Goal: Complete application form: Complete application form

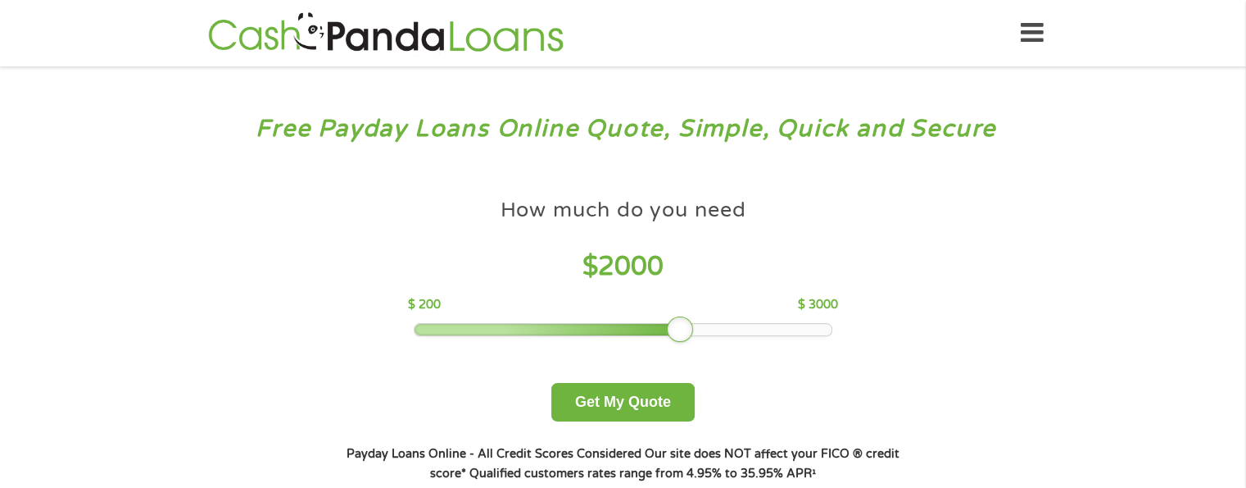
drag, startPoint x: 531, startPoint y: 329, endPoint x: 681, endPoint y: 327, distance: 150.0
click at [681, 327] on div at bounding box center [680, 329] width 26 height 26
click at [663, 399] on button "Get My Quote" at bounding box center [622, 402] width 143 height 39
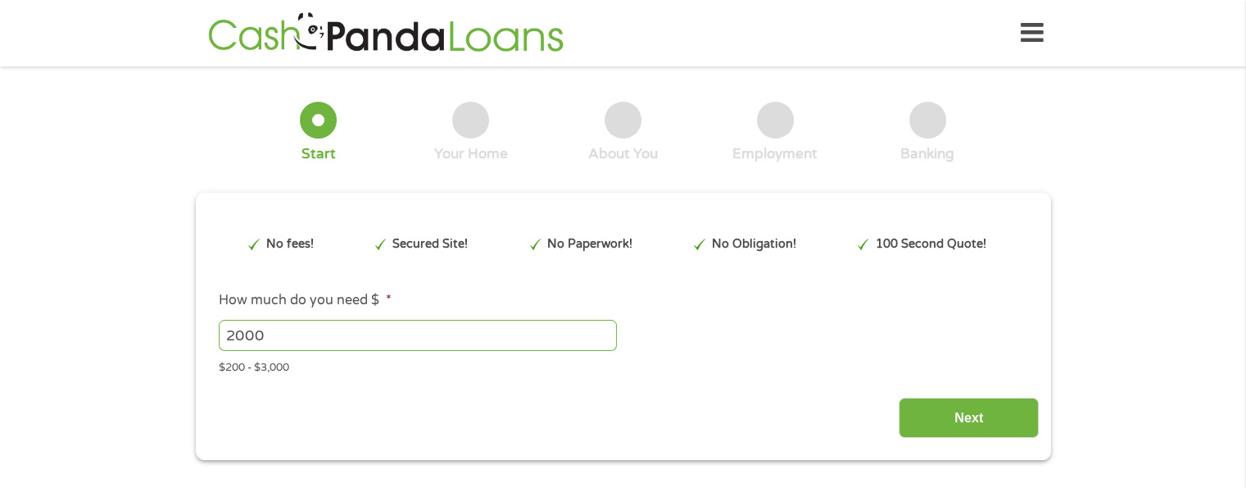
type input "EAIaIQobChMI5bbvrKrRjwMVokP_AR3IdxOZEAAYAyAAEgKtgPD_BwE"
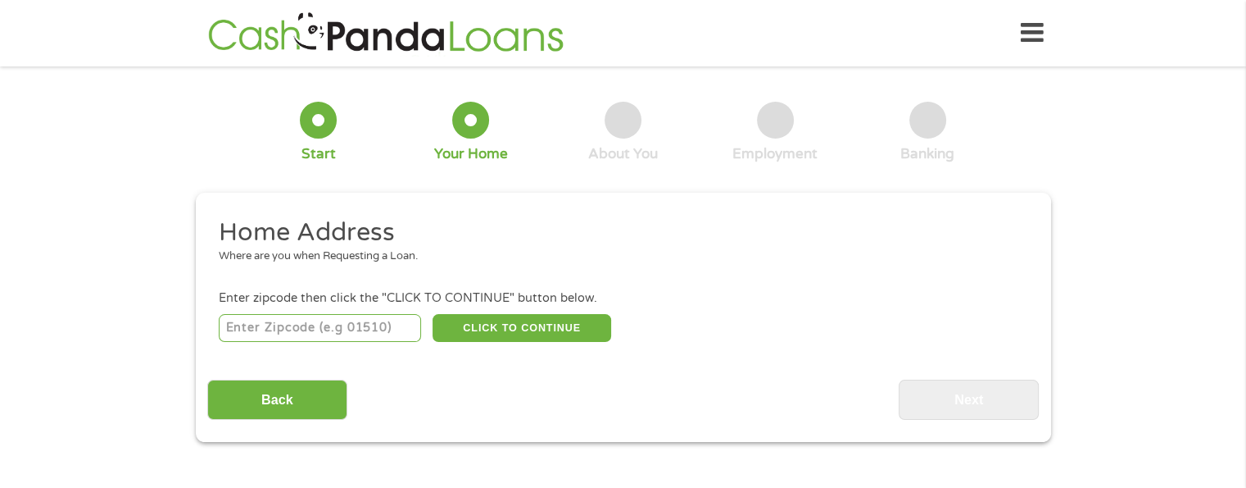
click at [252, 334] on input "number" at bounding box center [320, 328] width 202 height 28
type input "63031"
select select "[US_STATE]"
click at [572, 324] on button "CLICK TO CONTINUE" at bounding box center [522, 328] width 179 height 28
type input "63031"
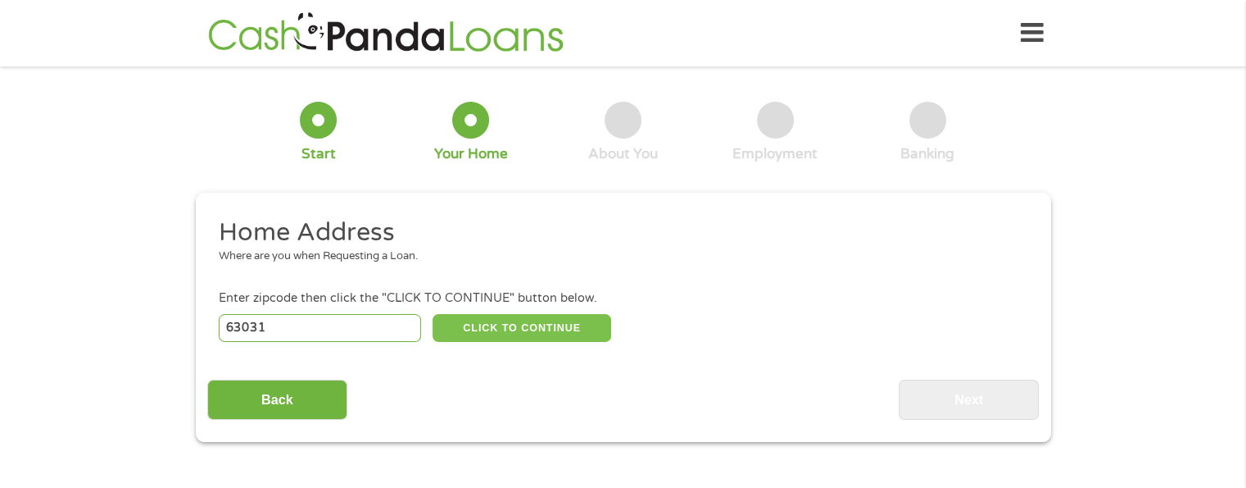
type input "Florissant"
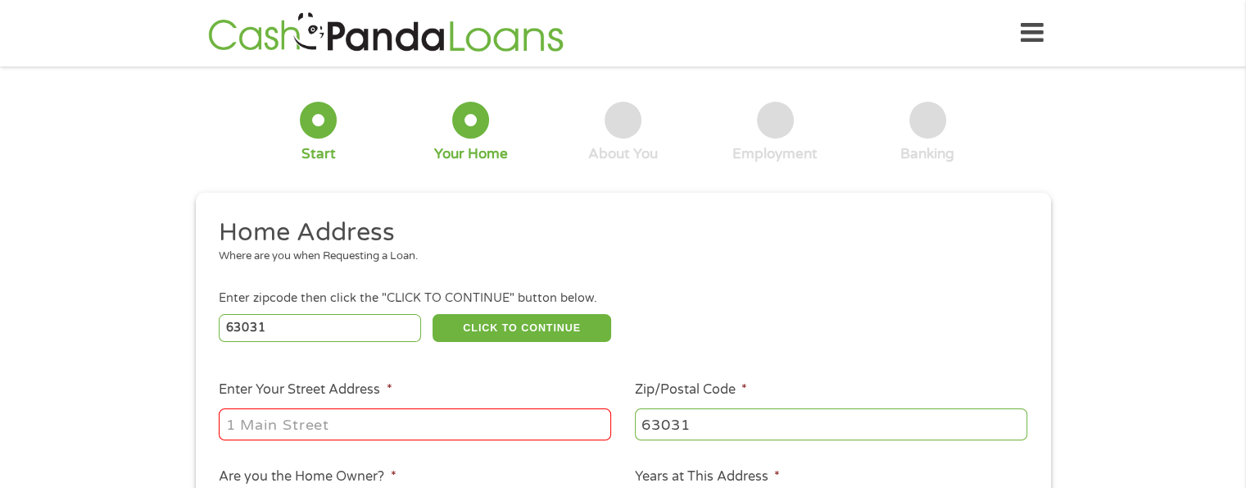
drag, startPoint x: 504, startPoint y: 293, endPoint x: 432, endPoint y: 271, distance: 75.2
drag, startPoint x: 432, startPoint y: 271, endPoint x: 266, endPoint y: 426, distance: 227.3
click at [266, 426] on input "Enter Your Street Address *" at bounding box center [415, 423] width 393 height 31
type input "405 Raven Ln"
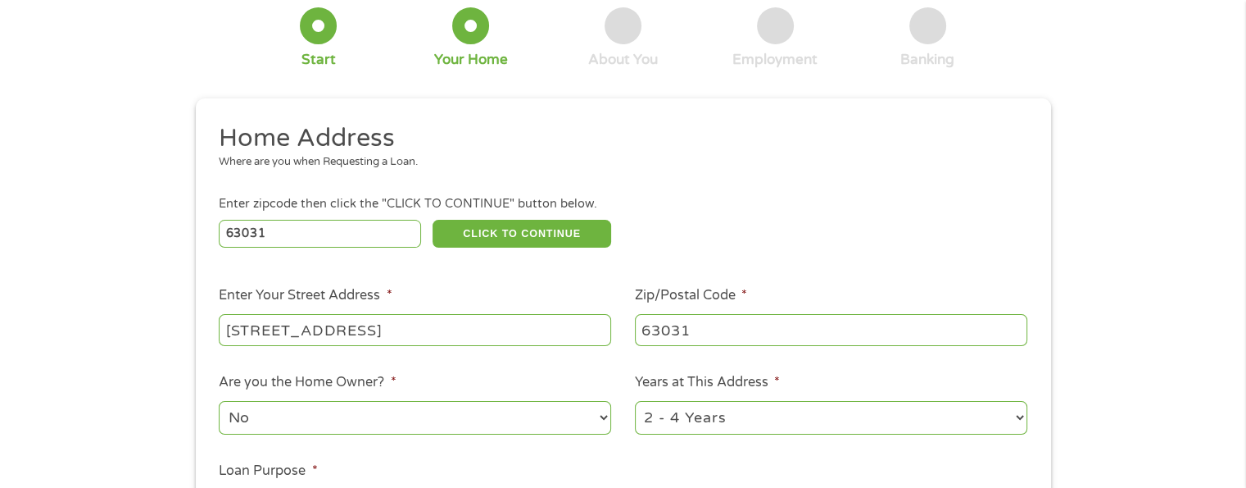
scroll to position [164, 0]
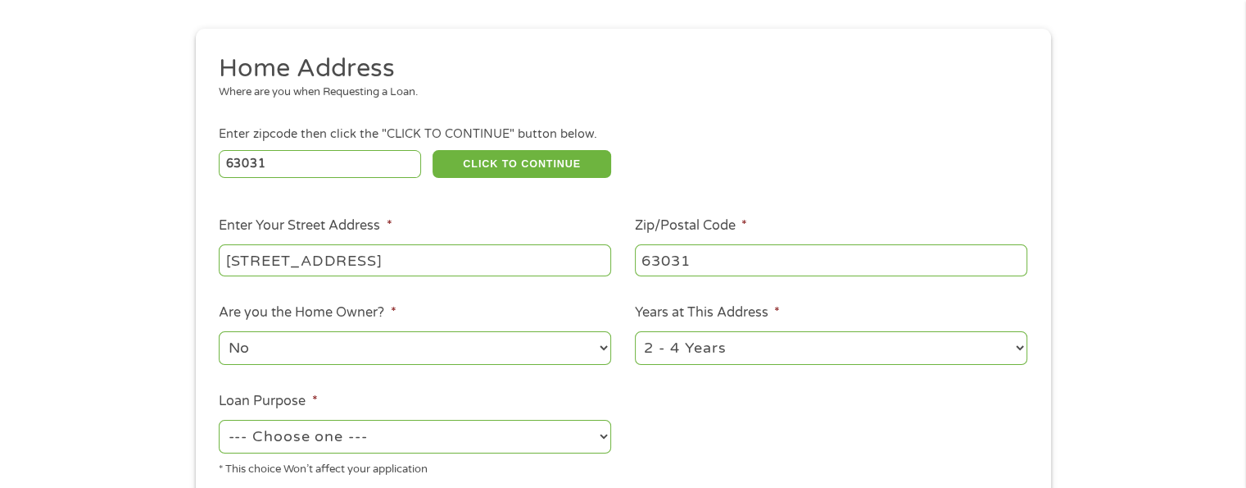
click at [473, 356] on select "No Yes" at bounding box center [415, 348] width 393 height 34
select select "yes"
click at [219, 333] on select "No Yes" at bounding box center [415, 348] width 393 height 34
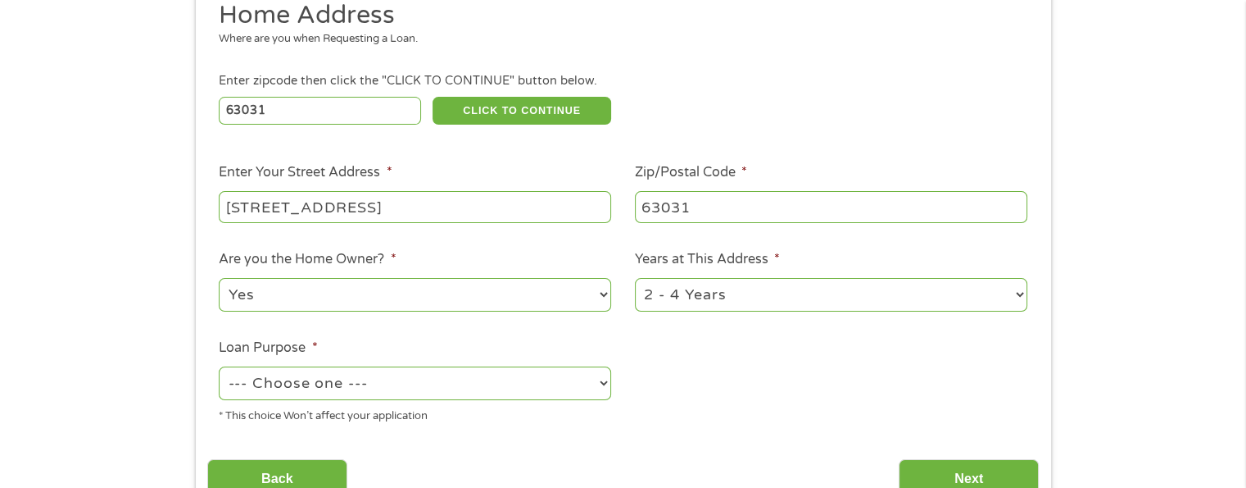
scroll to position [246, 0]
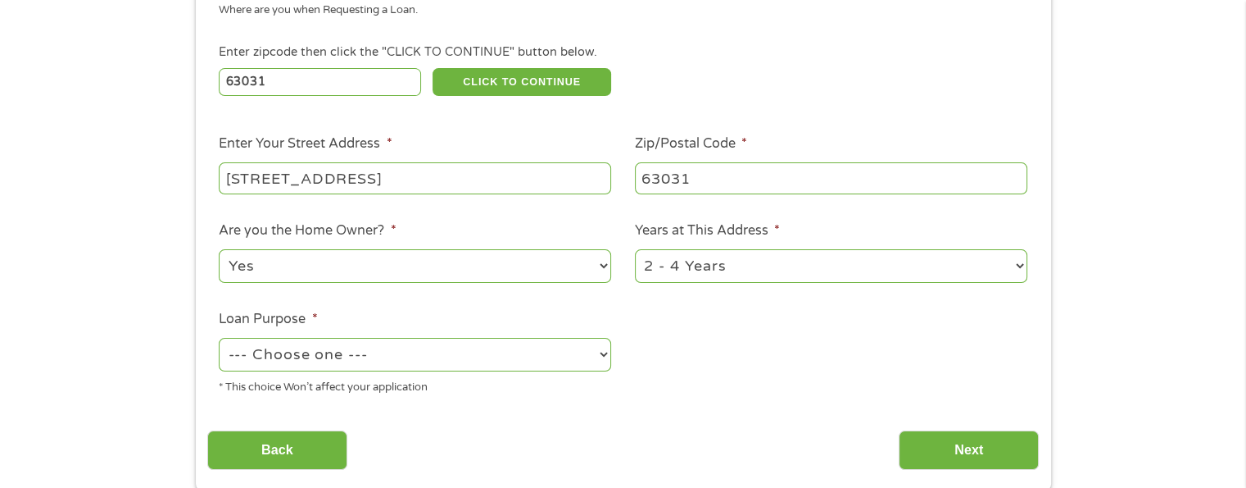
click at [815, 278] on select "1 Year or less 1 - 2 Years 2 - 4 Years Over 4 Years" at bounding box center [831, 266] width 393 height 34
select select "60months"
click at [635, 251] on select "1 Year or less 1 - 2 Years 2 - 4 Years Over 4 Years" at bounding box center [831, 266] width 393 height 34
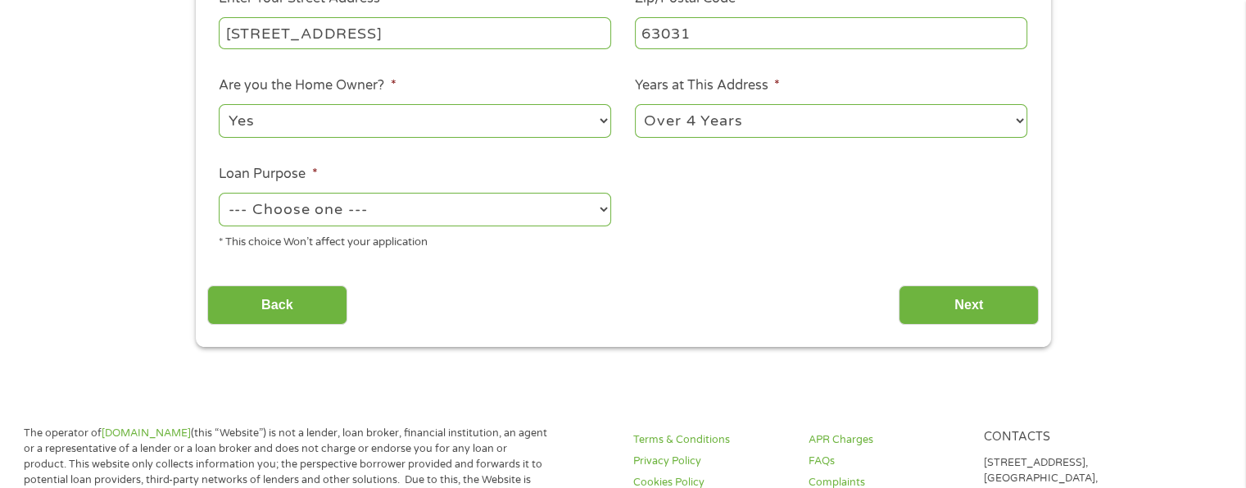
scroll to position [410, 0]
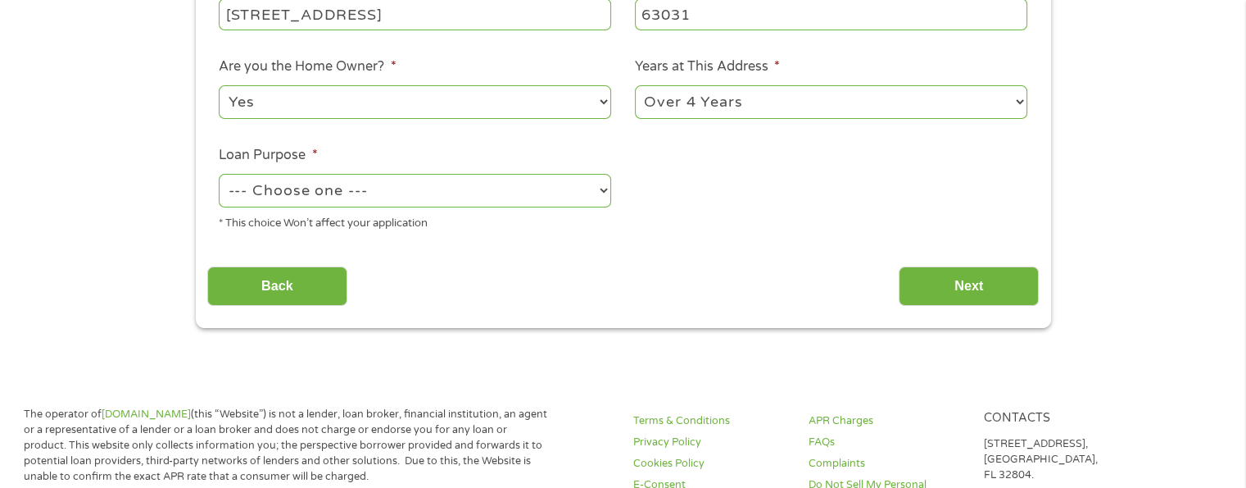
click at [444, 202] on select "--- Choose one --- Pay Bills Debt Consolidation Home Improvement Major Purchase…" at bounding box center [415, 191] width 393 height 34
select select "debtconsolidation"
click at [219, 175] on select "--- Choose one --- Pay Bills Debt Consolidation Home Improvement Major Purchase…" at bounding box center [415, 191] width 393 height 34
click at [974, 299] on input "Next" at bounding box center [969, 286] width 140 height 40
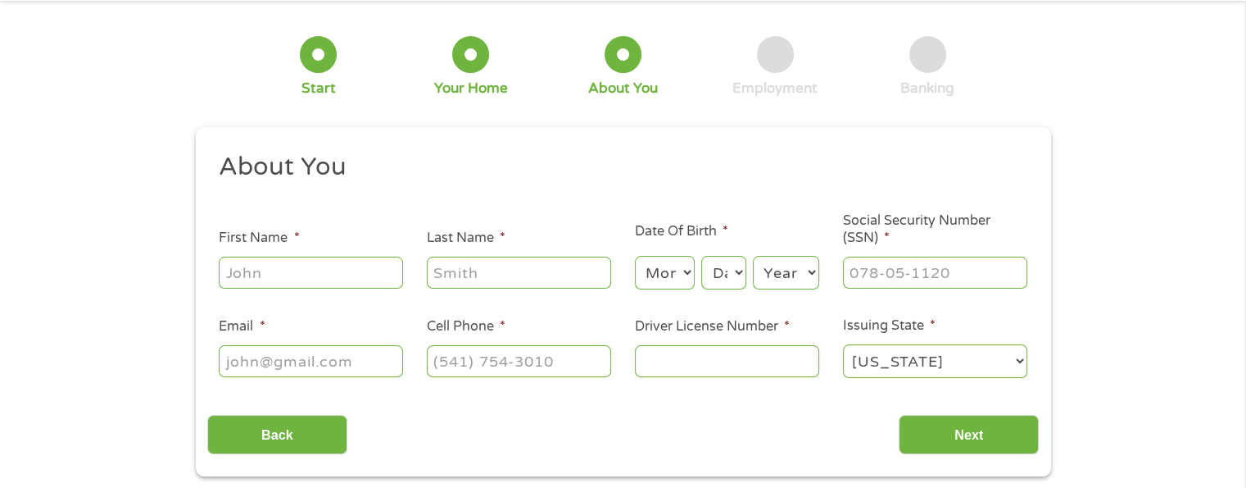
scroll to position [0, 0]
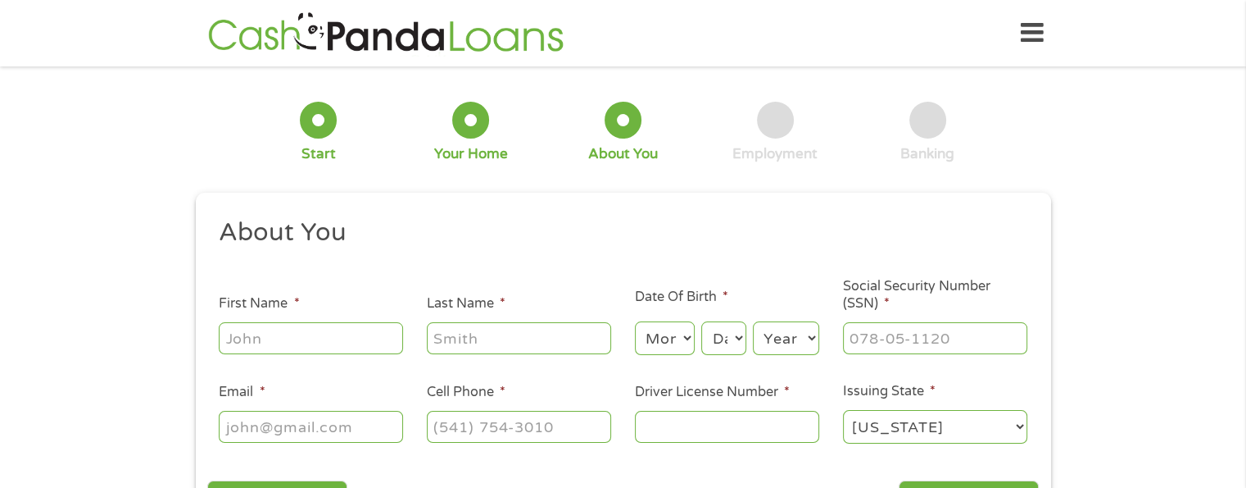
click at [269, 332] on input "First Name *" at bounding box center [311, 337] width 184 height 31
type input "Patricia"
type input "Richardson"
type input "triciaonraven@charter.net"
click at [685, 345] on select "Month 1 2 3 4 5 6 7 8 9 10 11 12" at bounding box center [665, 338] width 60 height 34
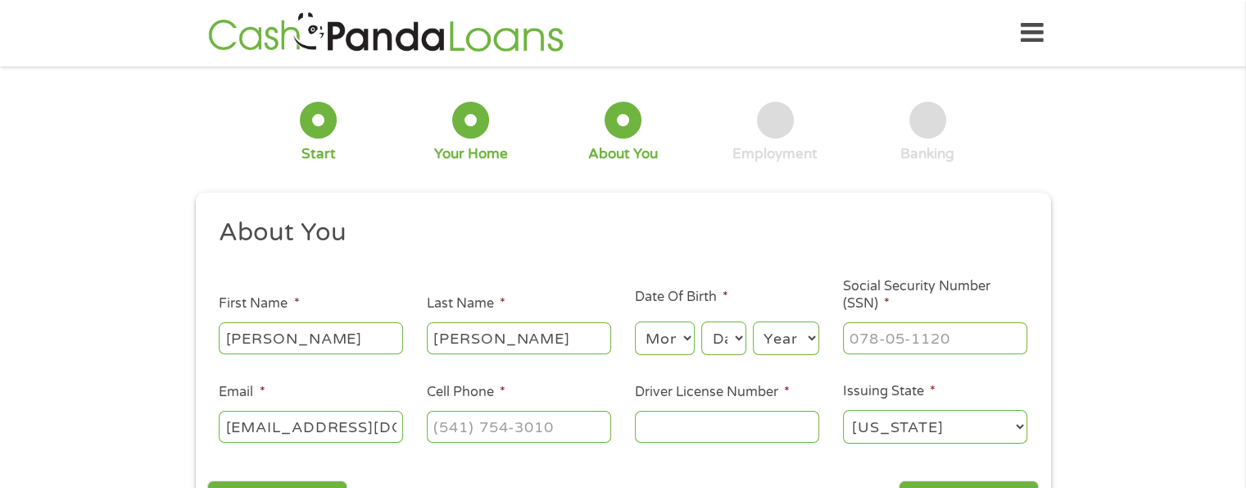
select select "3"
click at [635, 322] on select "Month 1 2 3 4 5 6 7 8 9 10 11 12" at bounding box center [665, 338] width 60 height 34
click at [728, 345] on select "Day 1 2 3 4 5 6 7 8 9 10 11 12 13 14 15 16 17 18 19 20 21 22 23 24 25 26 27 28 …" at bounding box center [723, 338] width 44 height 34
select select "3"
click at [701, 322] on select "Day 1 2 3 4 5 6 7 8 9 10 11 12 13 14 15 16 17 18 19 20 21 22 23 24 25 26 27 28 …" at bounding box center [723, 338] width 44 height 34
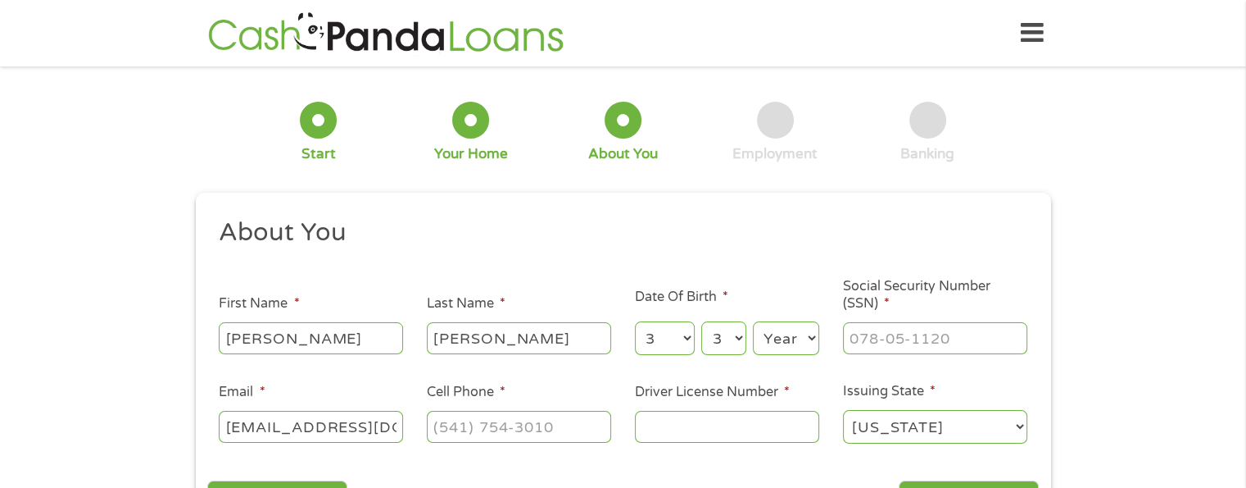
click at [796, 330] on select "Year 2007 2006 2005 2004 2003 2002 2001 2000 1999 1998 1997 1996 1995 1994 1993…" at bounding box center [786, 338] width 66 height 34
select select "1959"
click at [753, 322] on select "Year 2007 2006 2005 2004 2003 2002 2001 2000 1999 1998 1997 1996 1995 1994 1993…" at bounding box center [786, 338] width 66 height 34
click at [944, 339] on input "___-__-____" at bounding box center [935, 337] width 184 height 31
type input "___-__-___4"
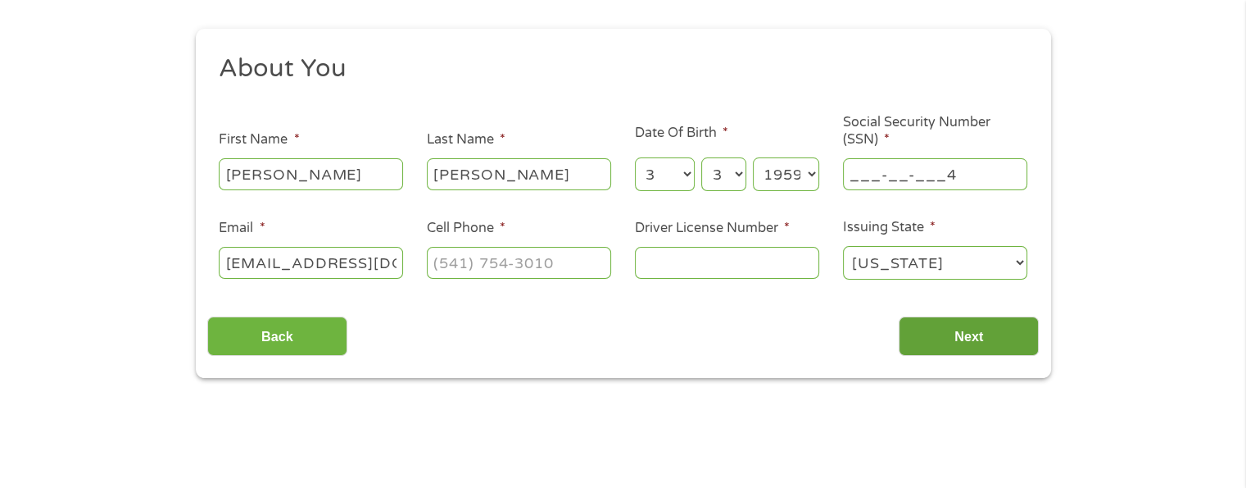
scroll to position [246, 0]
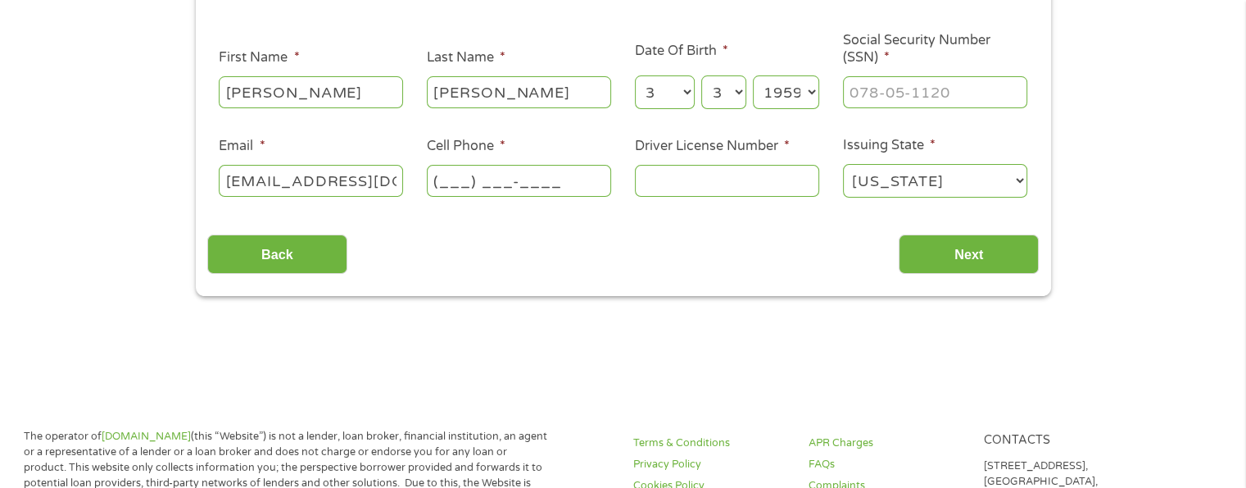
click at [534, 186] on input "(___) ___-____" at bounding box center [519, 180] width 184 height 31
type input "(314) 665-0334"
click at [727, 187] on input "Driver License Number *" at bounding box center [727, 180] width 184 height 31
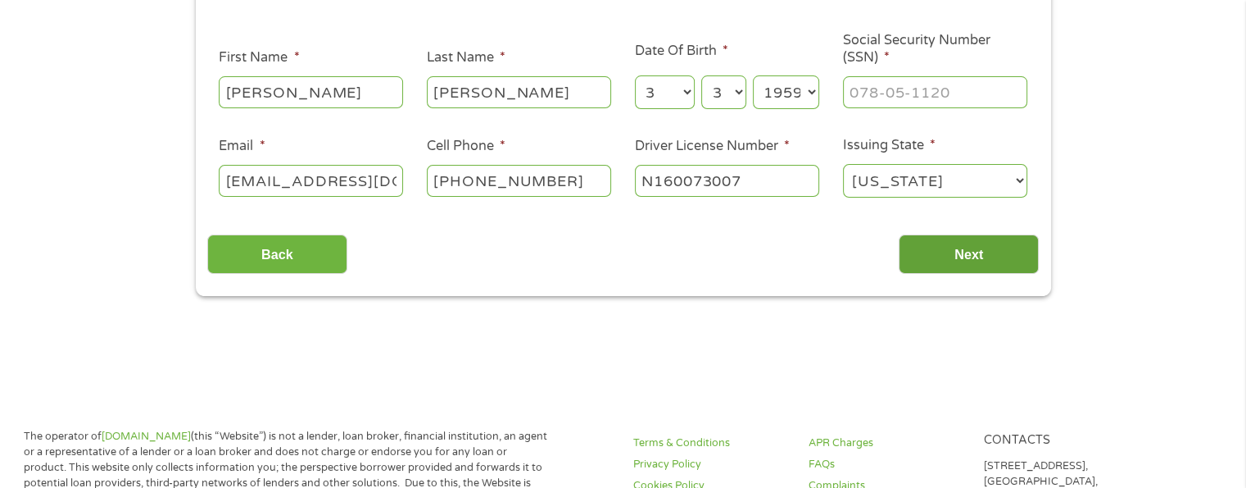
type input "N160073007"
click at [993, 266] on input "Next" at bounding box center [969, 254] width 140 height 40
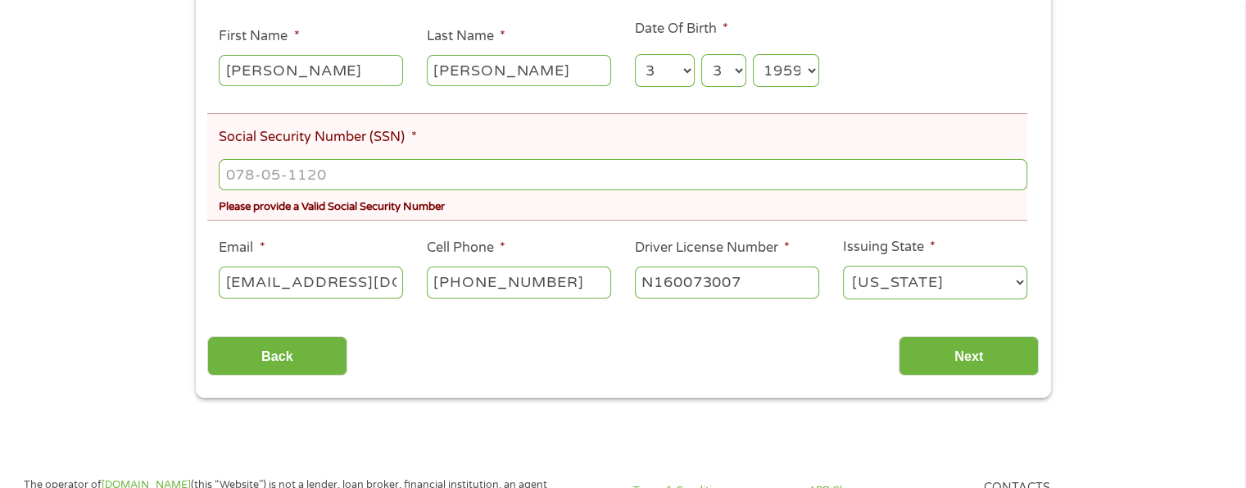
scroll to position [328, 0]
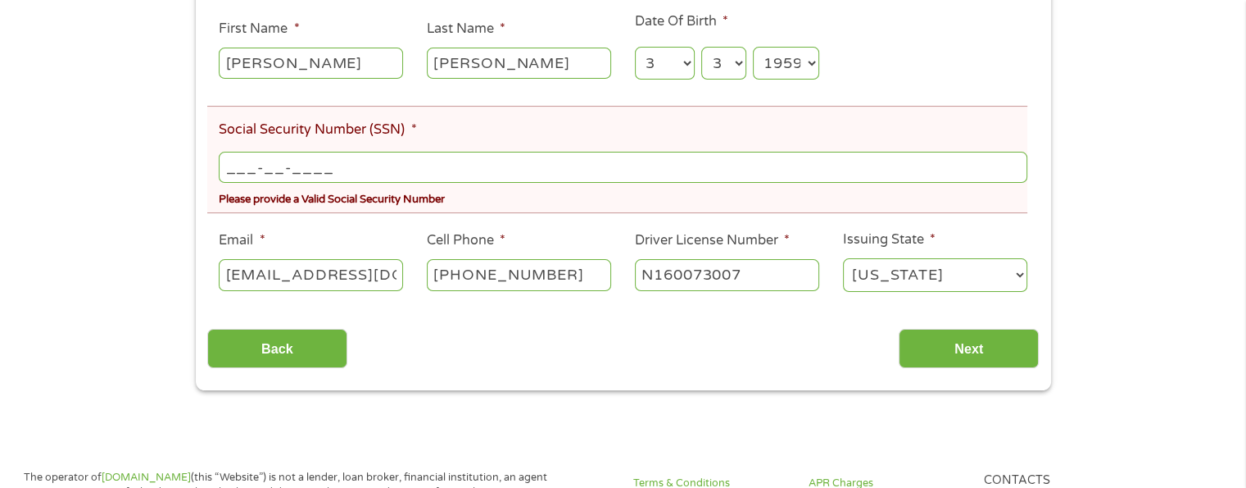
click at [246, 166] on input "___-__-____" at bounding box center [623, 167] width 808 height 31
type input "496-72-8324"
click at [990, 353] on input "Next" at bounding box center [969, 349] width 140 height 40
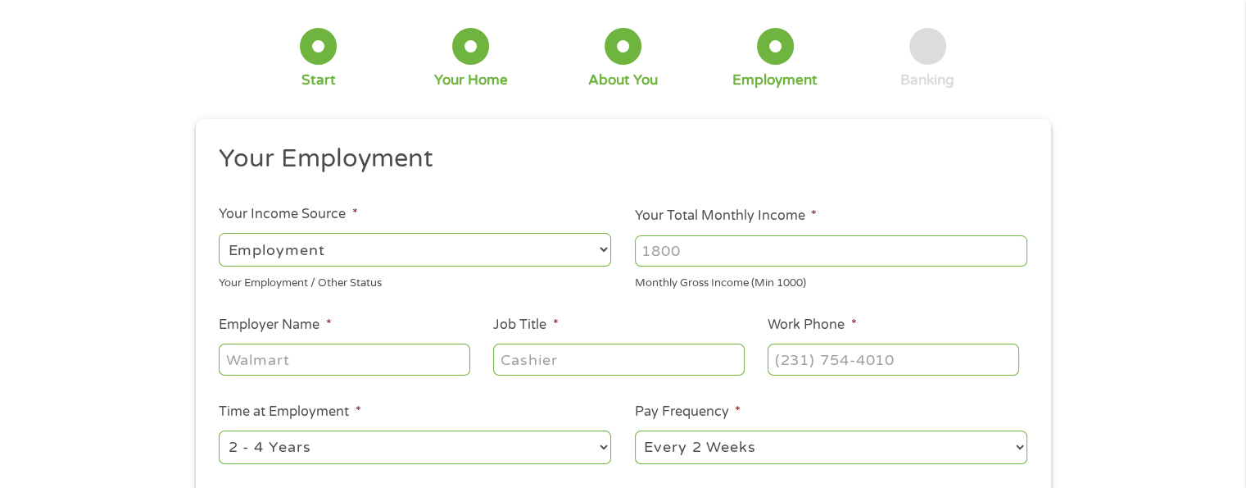
scroll to position [0, 0]
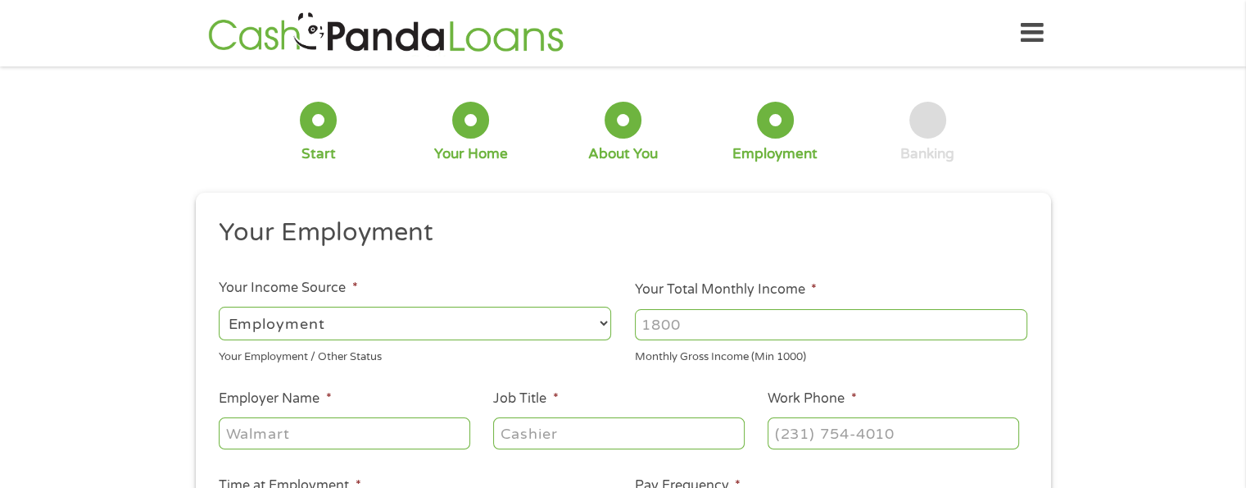
click at [717, 329] on input "Your Total Monthly Income *" at bounding box center [831, 324] width 393 height 31
type input "39"
type input "3"
click at [586, 332] on select "--- Choose one --- Employment Self Employed Benefits" at bounding box center [415, 323] width 393 height 34
select select "benefits"
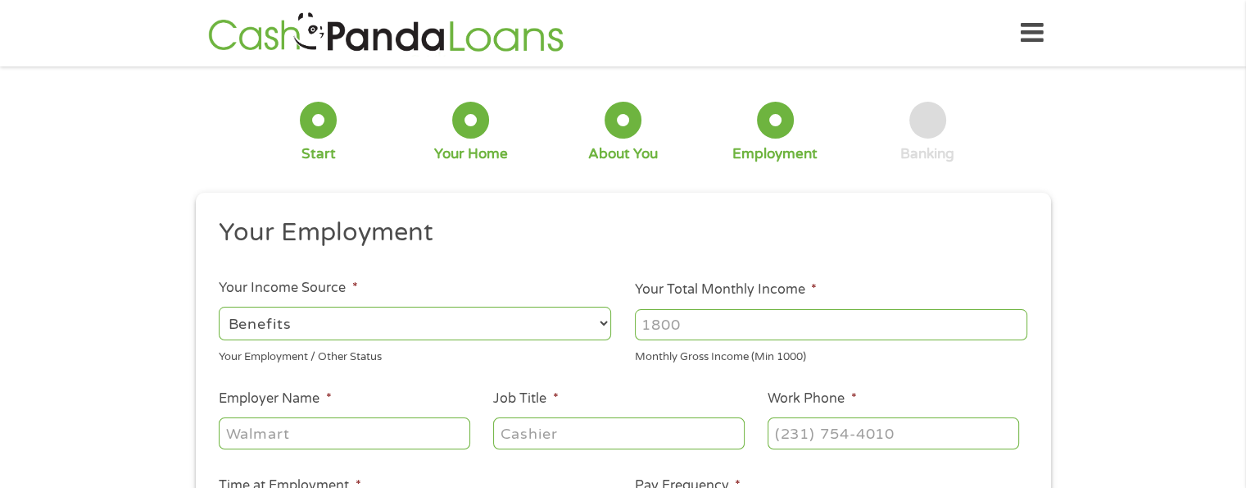
click at [219, 306] on select "--- Choose one --- Employment Self Employed Benefits" at bounding box center [415, 323] width 393 height 34
type input "Other"
type input "(314) 665-0334"
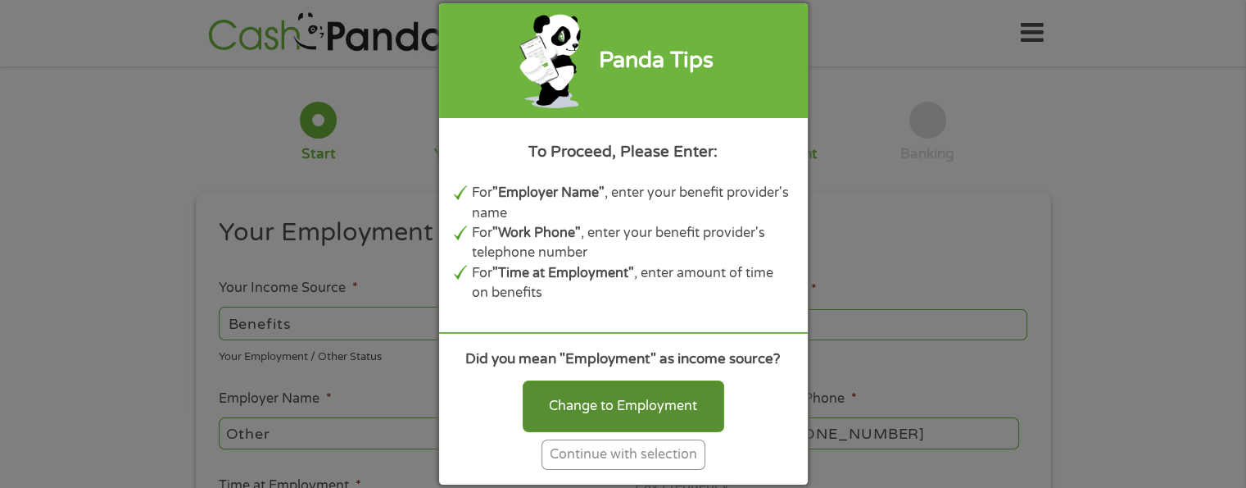
click at [659, 410] on div "Change to Employment" at bounding box center [624, 405] width 202 height 51
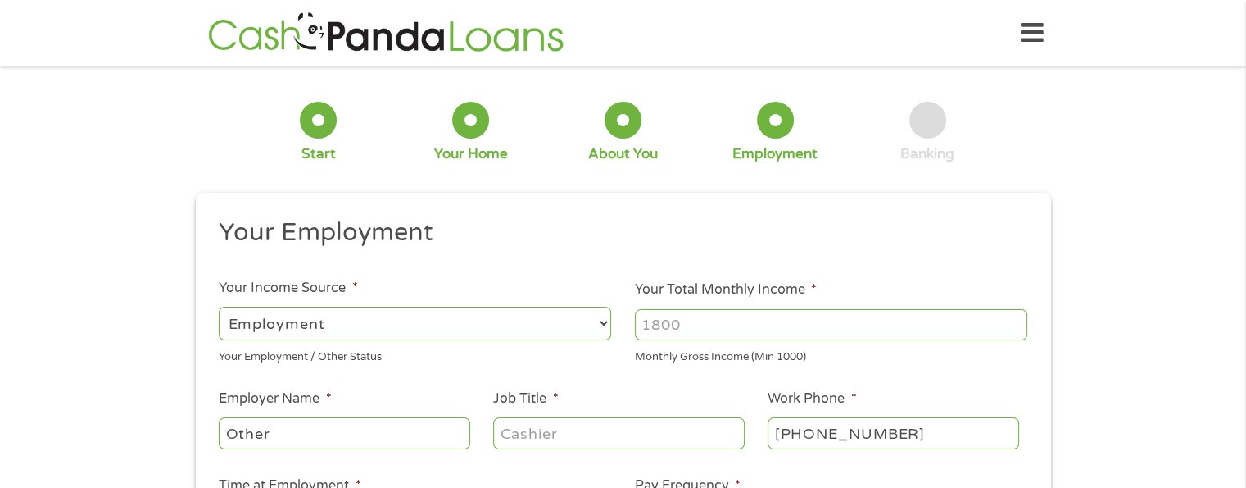
click at [595, 329] on select "--- Choose one --- Employment Self Employed Benefits" at bounding box center [415, 323] width 393 height 34
select select "benefits"
click at [219, 306] on select "--- Choose one --- Employment Self Employed Benefits" at bounding box center [415, 323] width 393 height 34
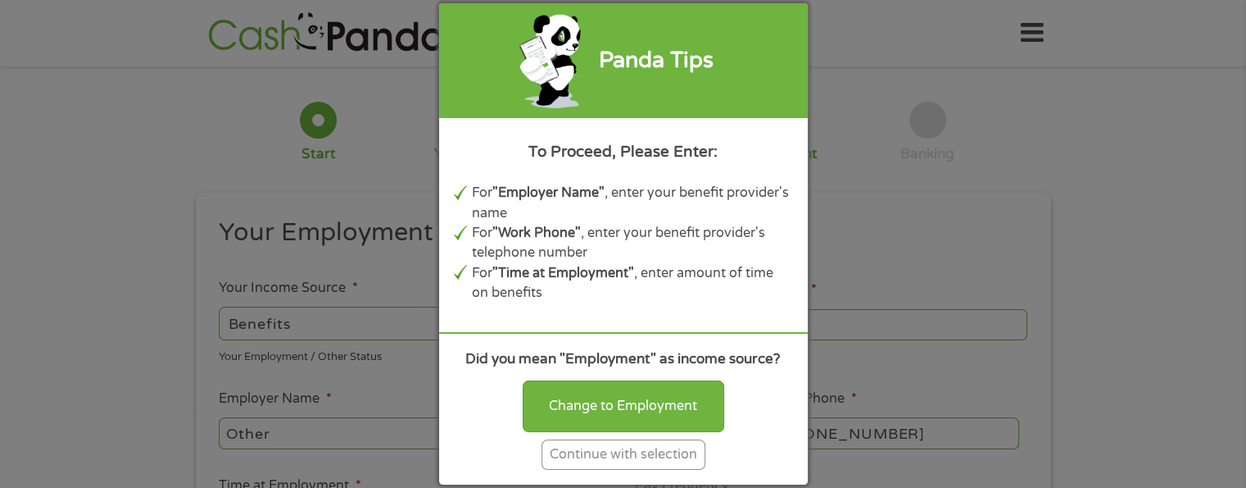
click at [578, 452] on div "Continue with selection" at bounding box center [624, 454] width 164 height 30
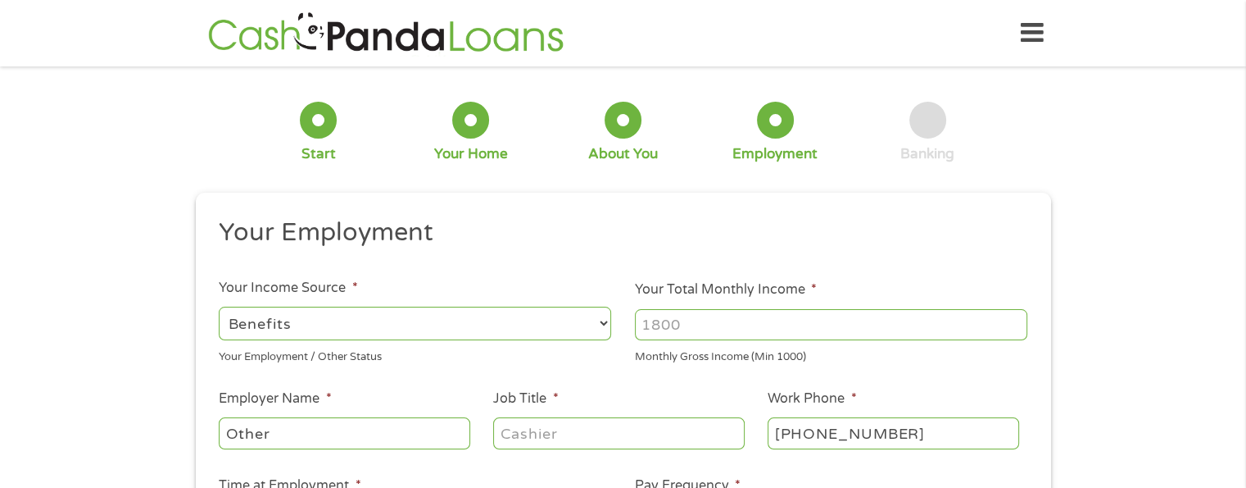
click at [289, 433] on input "Other" at bounding box center [344, 432] width 251 height 31
drag, startPoint x: 684, startPoint y: 323, endPoint x: 597, endPoint y: 340, distance: 89.4
click at [597, 340] on ul "Your Employment Your Income Source * --- Choose one --- Employment Self Employe…" at bounding box center [623, 428] width 832 height 424
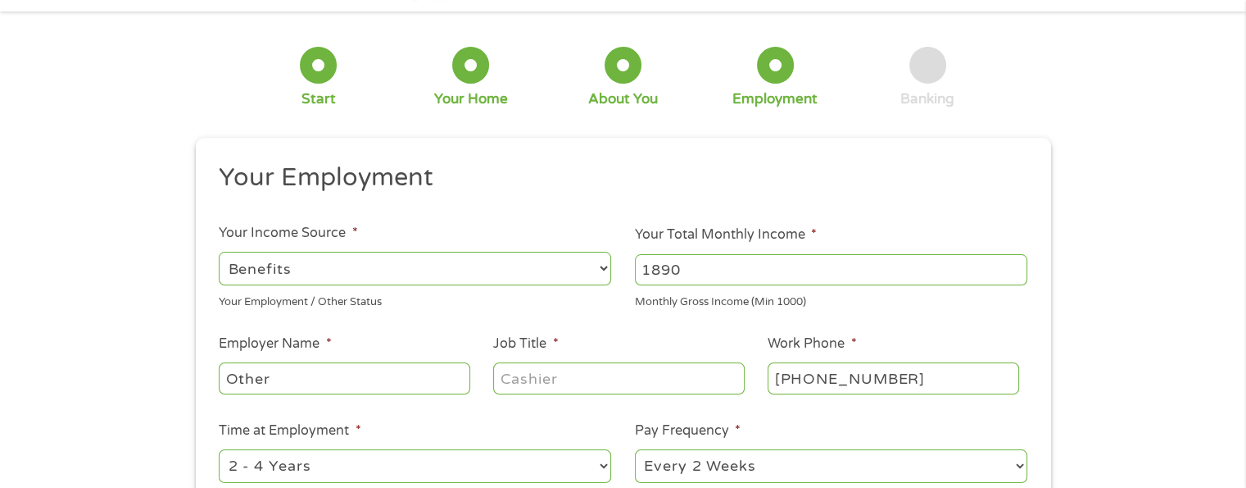
scroll to position [82, 0]
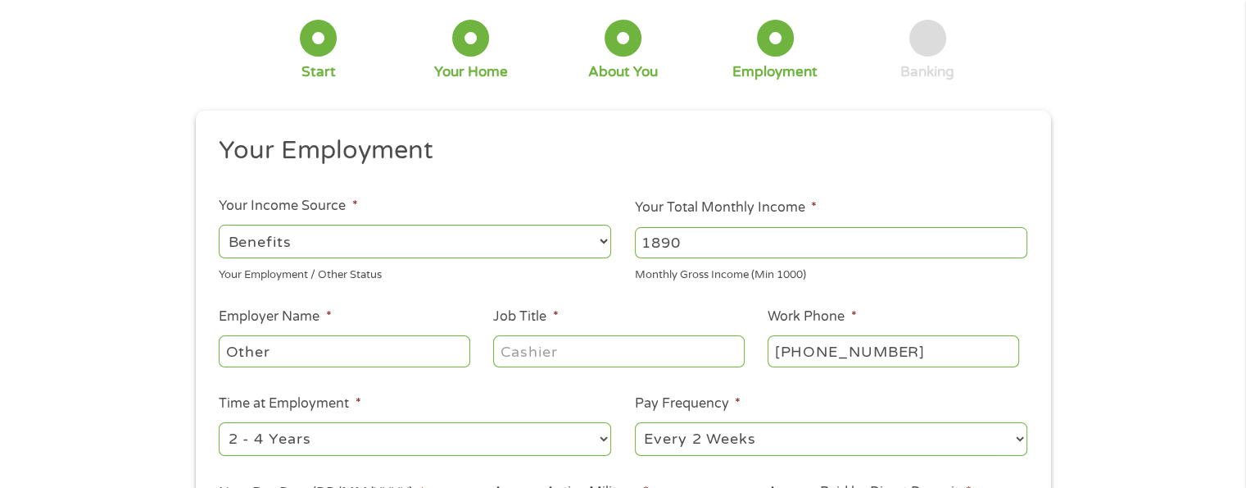
drag, startPoint x: 706, startPoint y: 247, endPoint x: 547, endPoint y: 271, distance: 160.7
click at [548, 271] on ul "Your Employment Your Income Source * --- Choose one --- Employment Self Employe…" at bounding box center [623, 346] width 832 height 424
type input "4059.63"
click at [302, 363] on input "Other" at bounding box center [344, 350] width 251 height 31
type input "O"
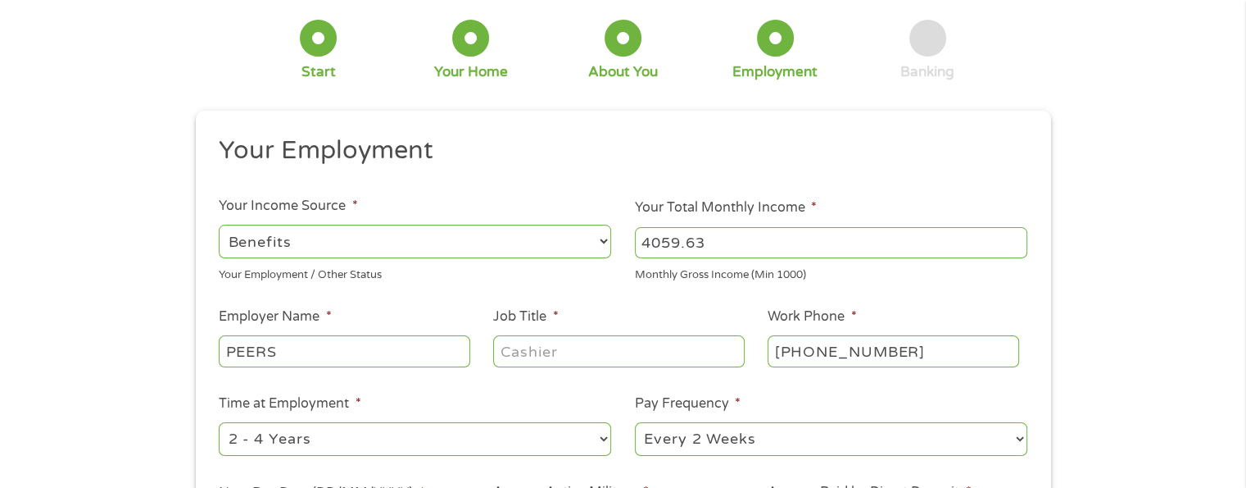
type input "PEERS"
type input "(___) ___-____"
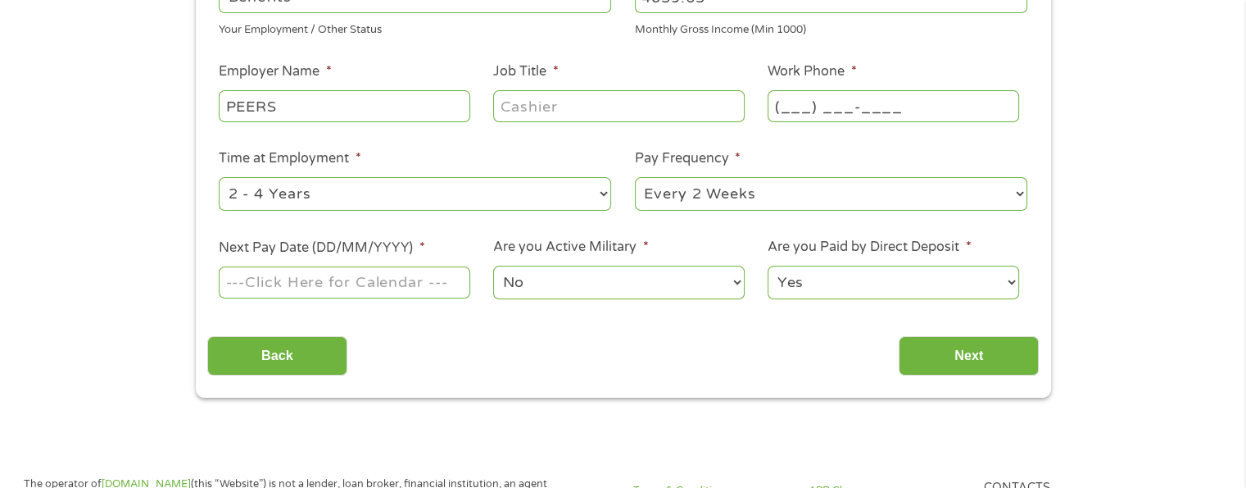
scroll to position [328, 0]
click at [538, 194] on select "--- Choose one --- 1 Year or less 1 - 2 Years 2 - 4 Years Over 4 Years" at bounding box center [415, 193] width 393 height 34
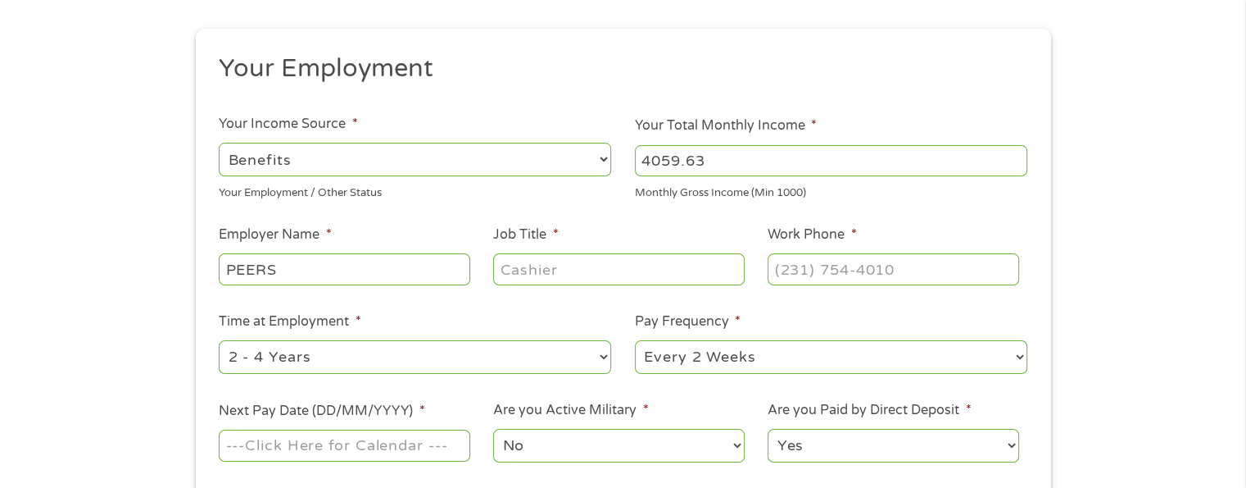
scroll to position [246, 0]
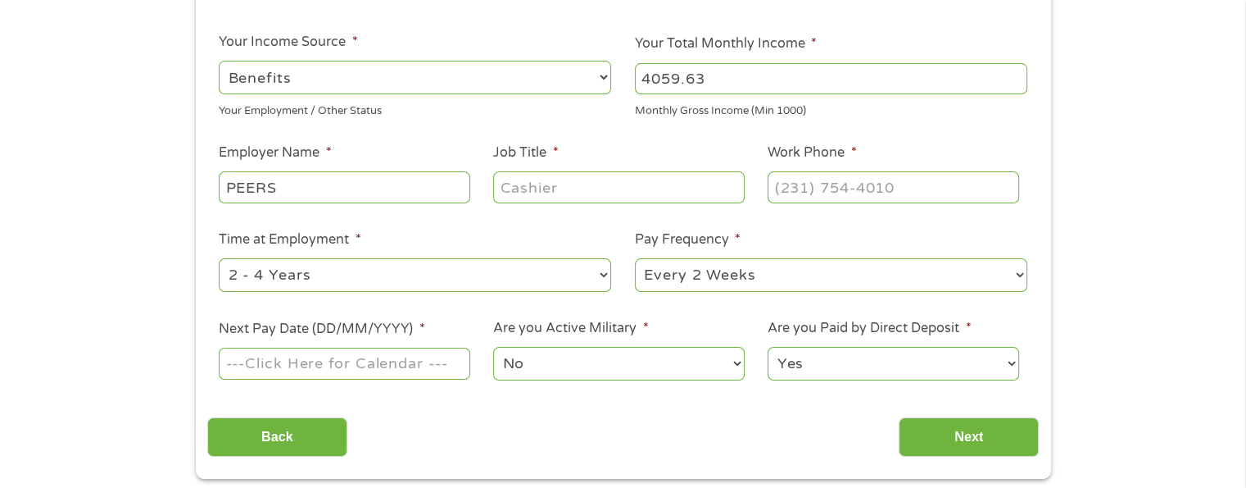
click at [963, 262] on select "--- Choose one --- Every 2 Weeks Every Week Monthly Semi-Monthly" at bounding box center [831, 275] width 393 height 34
select select "monthly"
click at [635, 259] on select "--- Choose one --- Every 2 Weeks Every Week Monthly Semi-Monthly" at bounding box center [831, 275] width 393 height 34
click at [408, 374] on input "Next Pay Date (DD/MM/YYYY) *" at bounding box center [344, 362] width 251 height 31
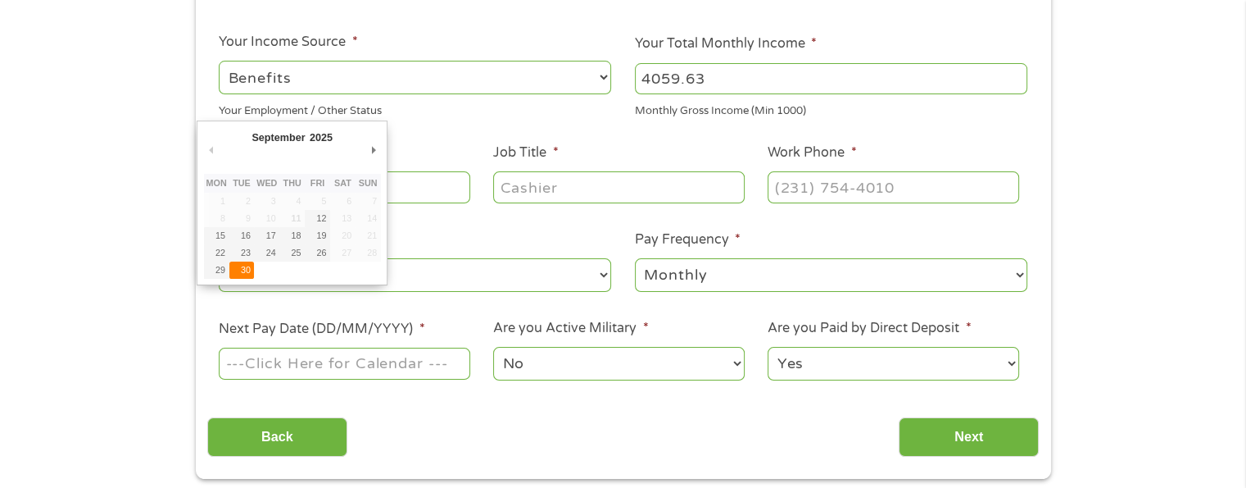
type input "30/09/2025"
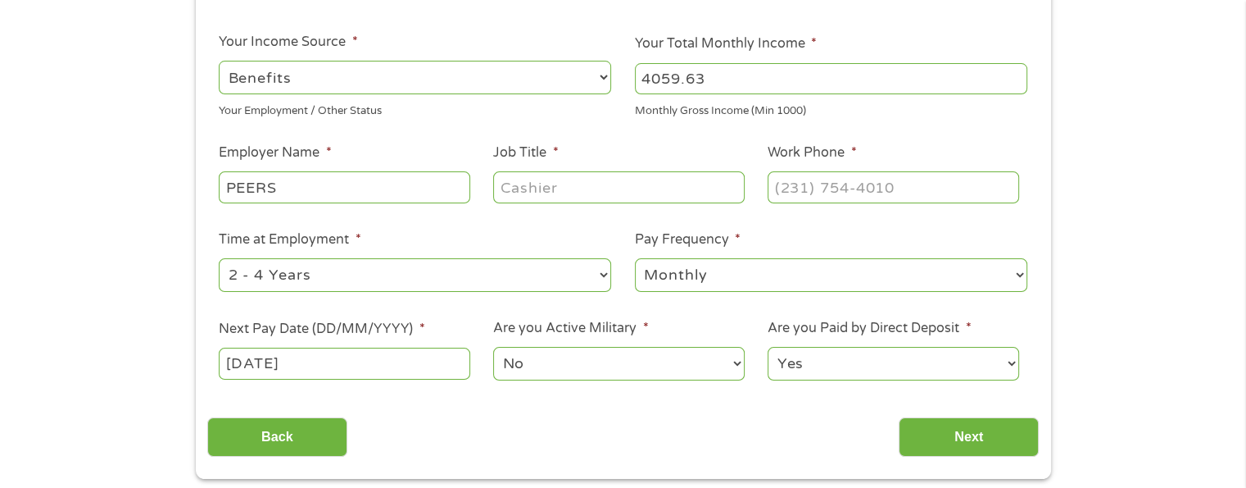
click at [603, 277] on select "--- Choose one --- 1 Year or less 1 - 2 Years 2 - 4 Years Over 4 Years" at bounding box center [415, 275] width 393 height 34
select select "60months"
click at [219, 259] on select "--- Choose one --- 1 Year or less 1 - 2 Years 2 - 4 Years Over 4 Years" at bounding box center [415, 275] width 393 height 34
click at [934, 435] on input "Next" at bounding box center [969, 437] width 140 height 40
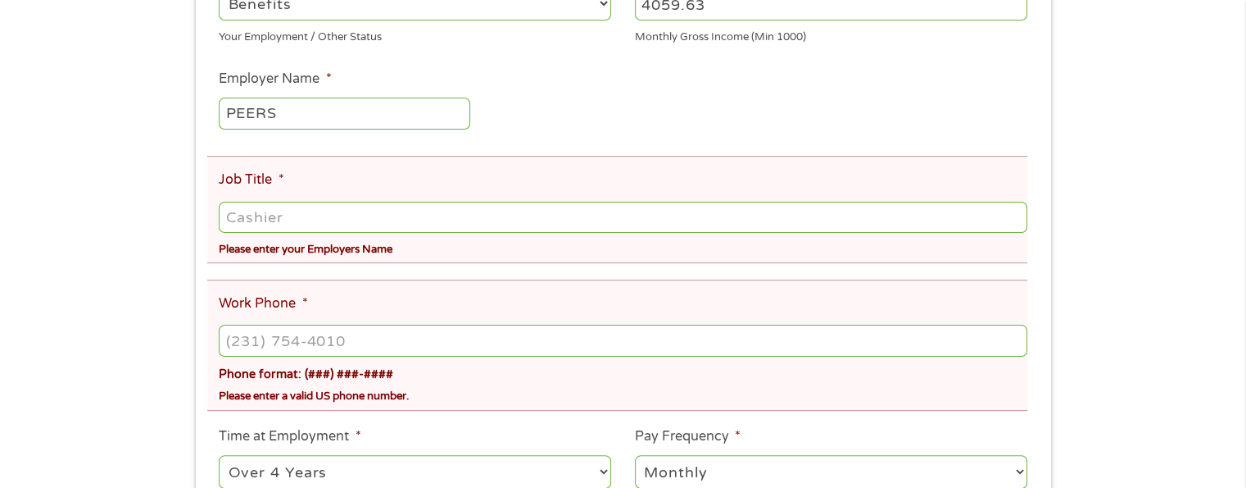
scroll to position [410, 0]
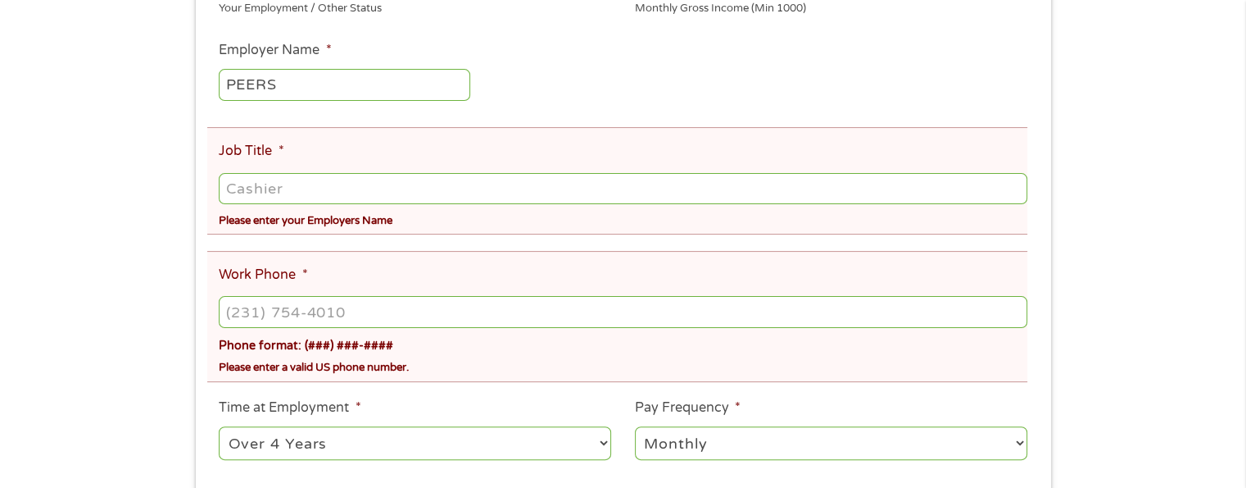
click at [262, 193] on input "Job Title *" at bounding box center [623, 188] width 808 height 31
type input "Retirement"
click at [254, 320] on input "(314) 665-0___" at bounding box center [623, 311] width 808 height 31
click at [259, 317] on input "(314) 665-0___" at bounding box center [623, 311] width 808 height 31
drag, startPoint x: 326, startPoint y: 318, endPoint x: 255, endPoint y: 321, distance: 71.4
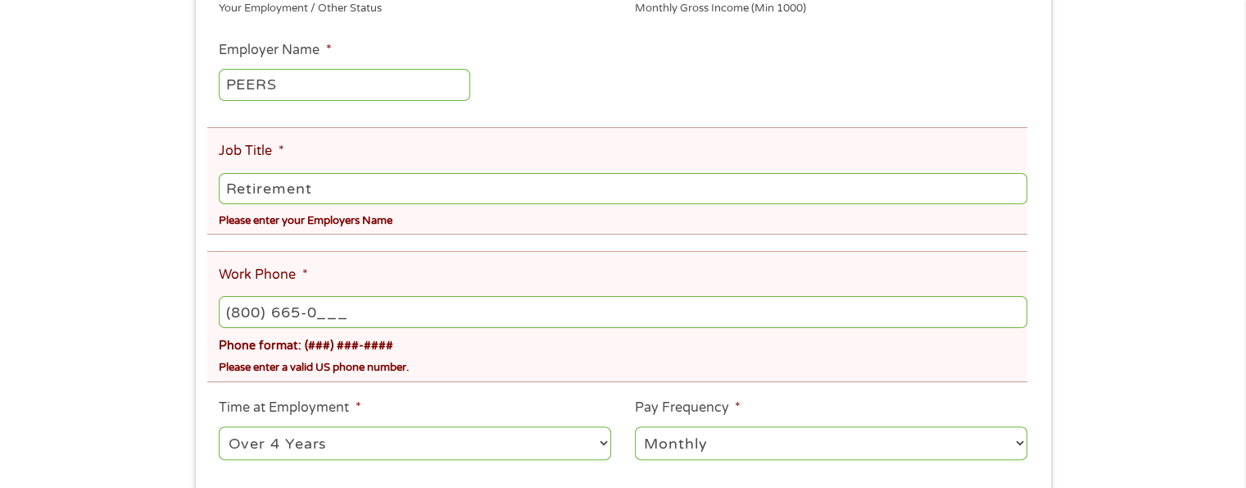
click at [255, 321] on input "(800) 665-0___" at bounding box center [623, 311] width 808 height 31
type input "(800) 392-6848"
click at [431, 446] on select "--- Choose one --- 1 Year or less 1 - 2 Years 2 - 4 Years Over 4 Years" at bounding box center [415, 443] width 393 height 34
click at [219, 429] on select "--- Choose one --- 1 Year or less 1 - 2 Years 2 - 4 Years Over 4 Years" at bounding box center [415, 443] width 393 height 34
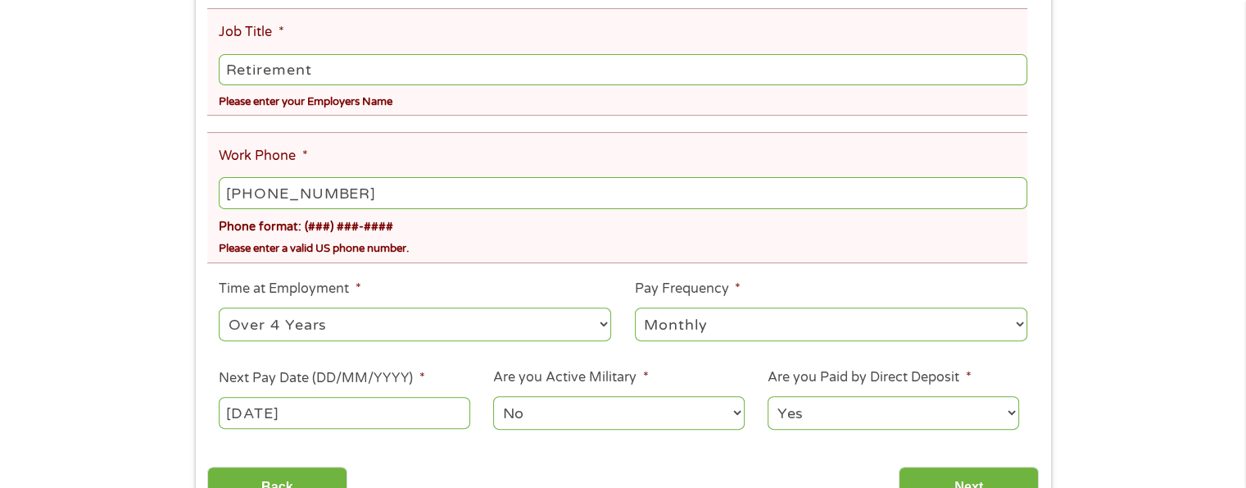
scroll to position [656, 0]
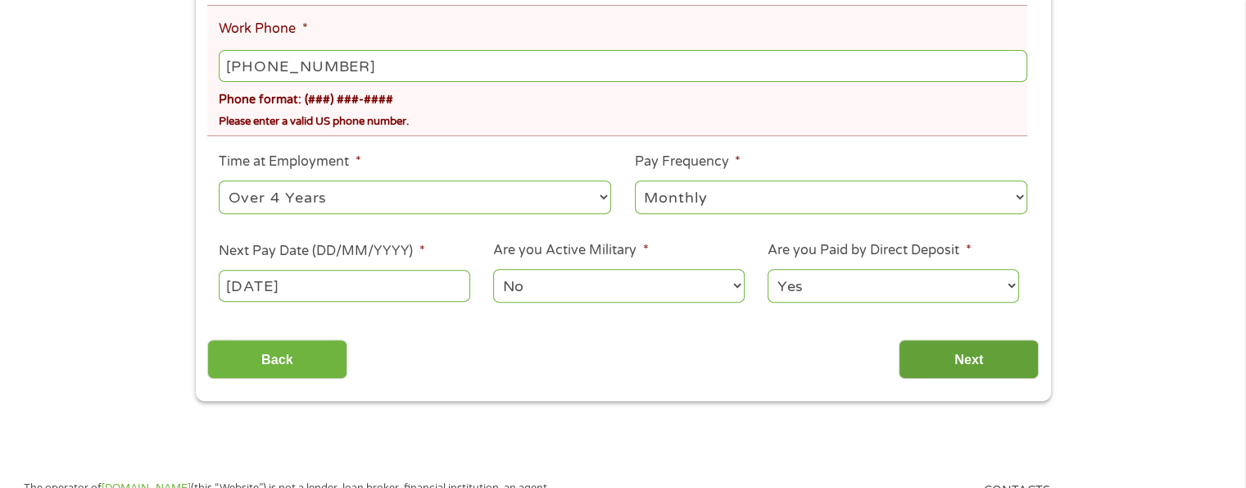
click at [994, 370] on input "Next" at bounding box center [969, 359] width 140 height 40
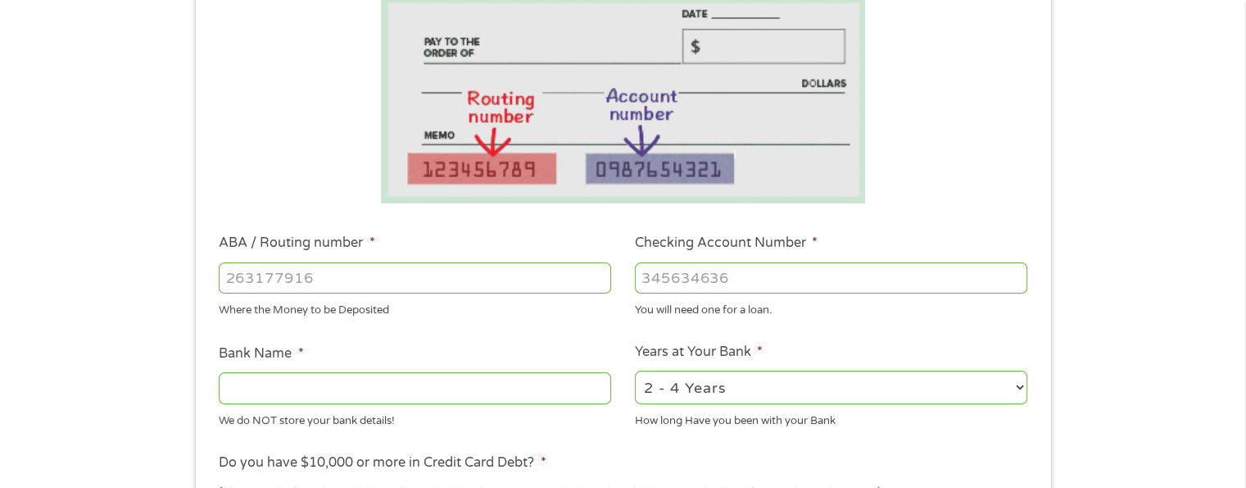
scroll to position [328, 0]
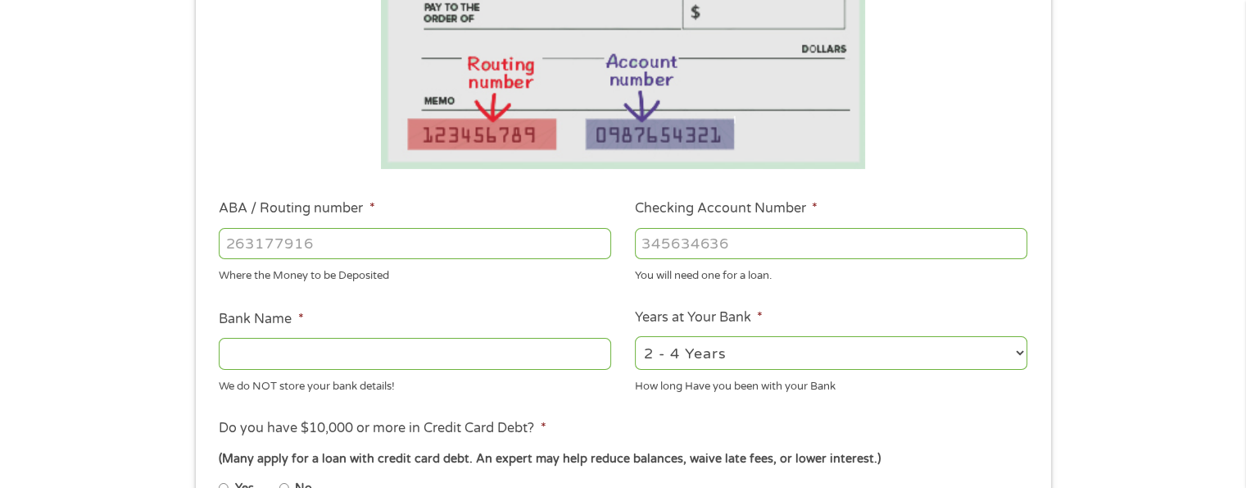
click at [372, 256] on input "ABA / Routing number *" at bounding box center [415, 243] width 393 height 31
type input "103000648"
type input "JPMORGAN CHASE BANK NA"
type input "103000648"
click at [689, 233] on input "Checking Account Number *" at bounding box center [831, 243] width 393 height 31
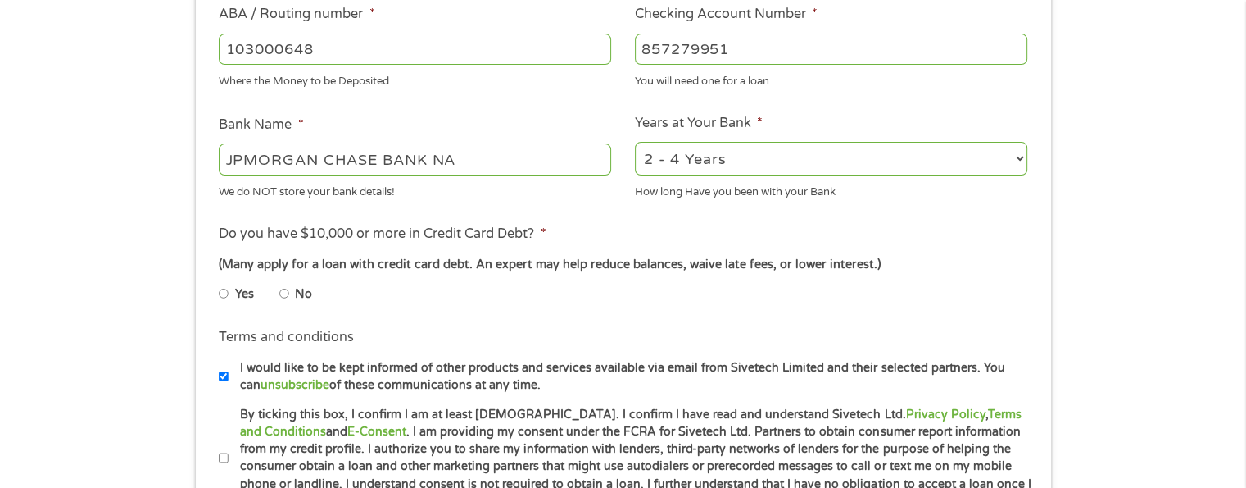
scroll to position [574, 0]
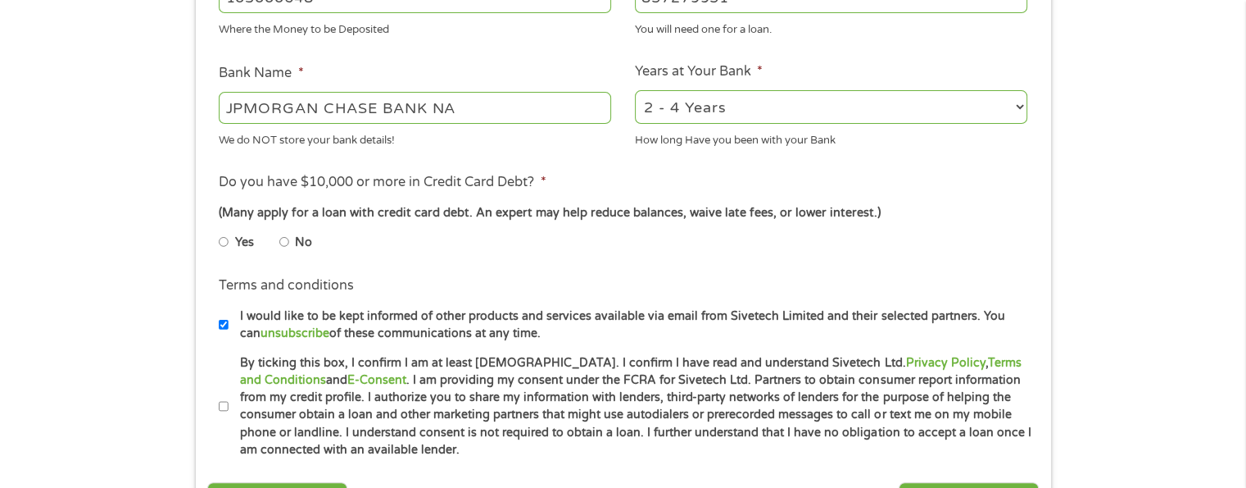
type input "857279951"
click at [284, 243] on input "No" at bounding box center [284, 242] width 10 height 26
radio input "true"
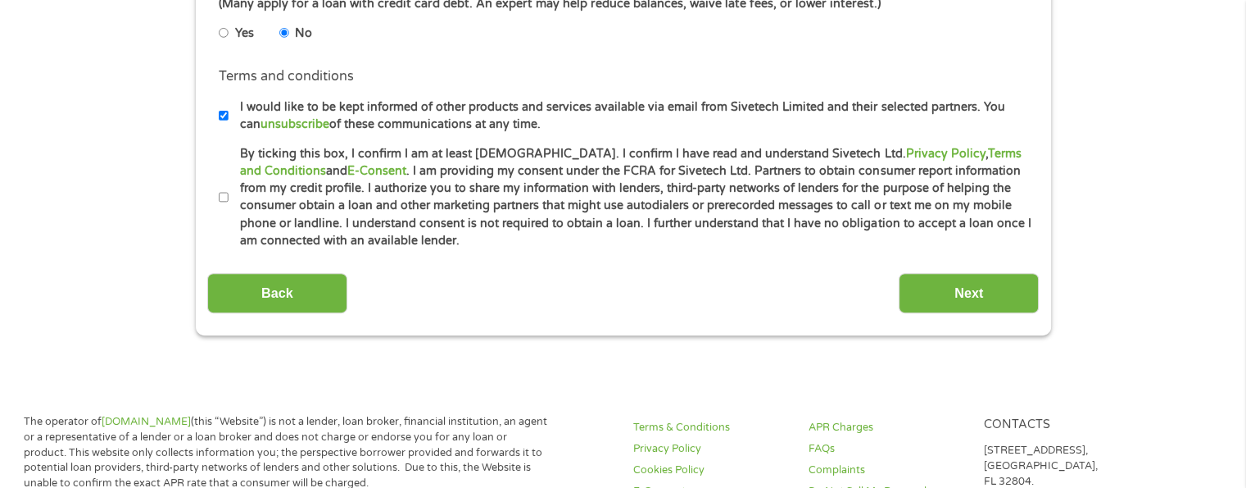
scroll to position [819, 0]
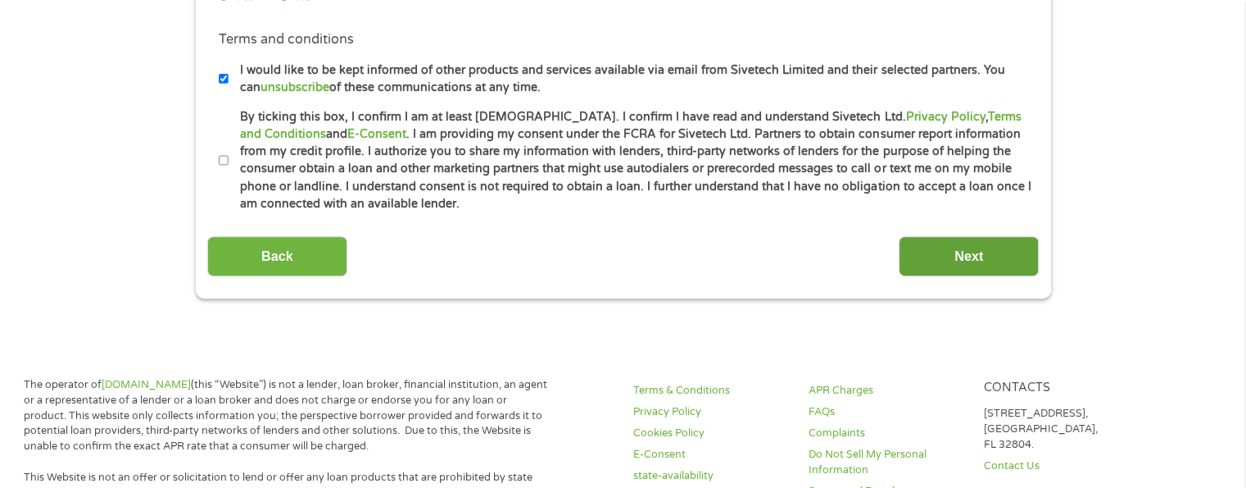
click at [955, 248] on input "Next" at bounding box center [969, 256] width 140 height 40
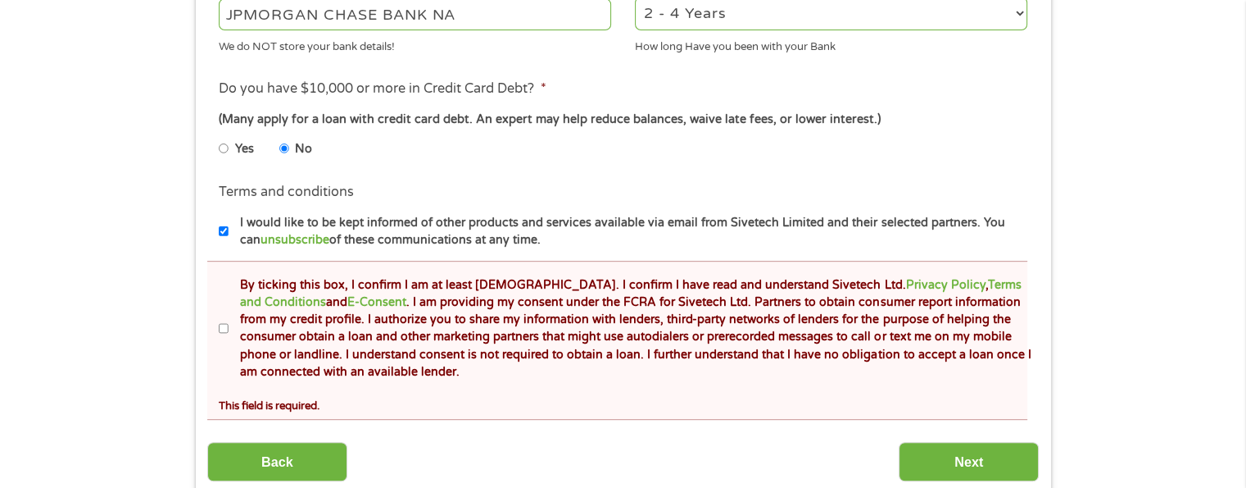
scroll to position [738, 0]
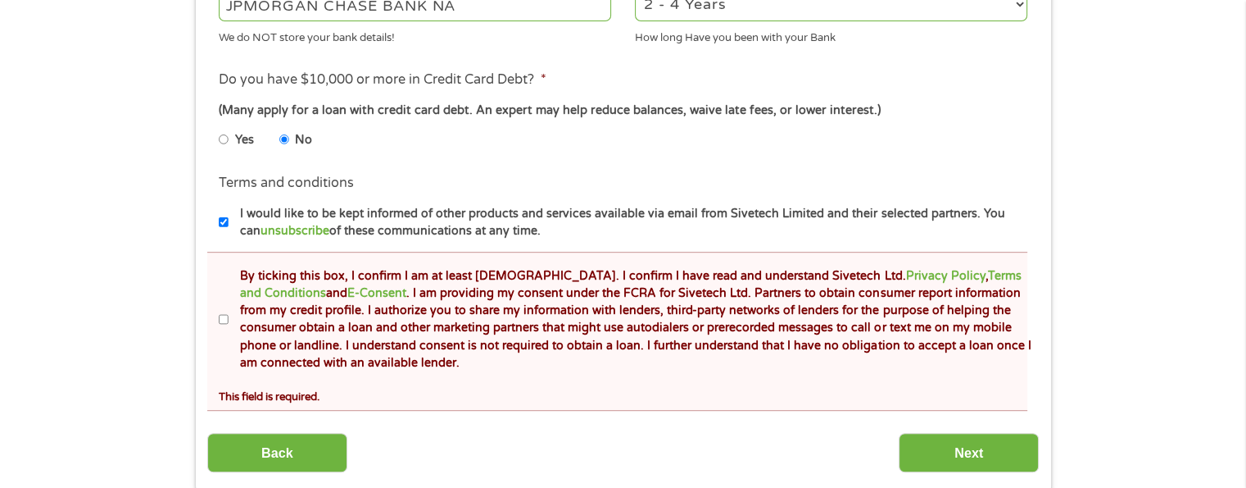
click at [220, 320] on input "By ticking this box, I confirm I am at least 18 years old. I confirm I have rea…" at bounding box center [224, 319] width 10 height 26
checkbox input "true"
click at [970, 457] on input "Next" at bounding box center [969, 453] width 140 height 40
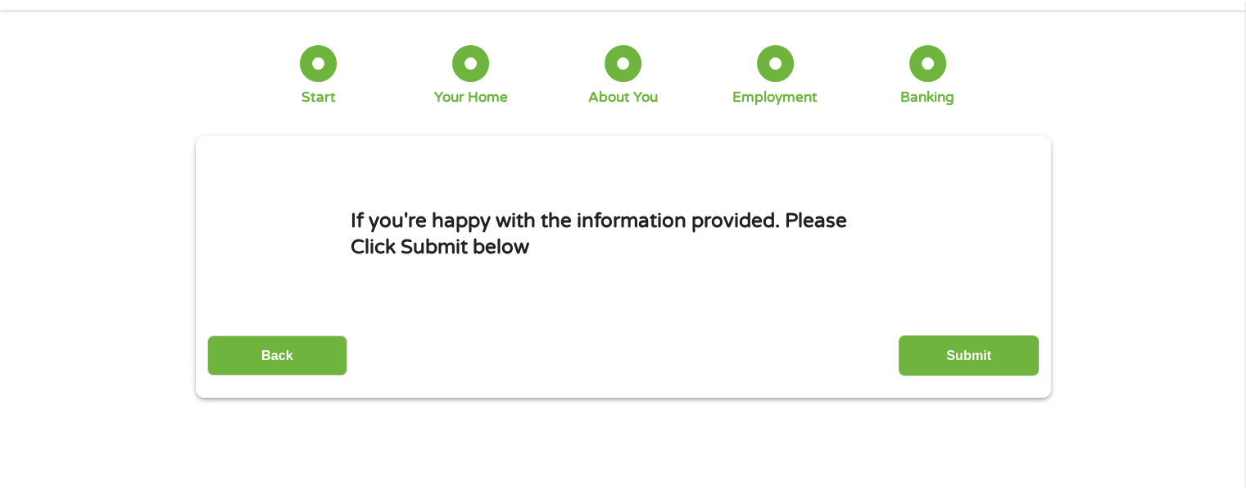
scroll to position [0, 0]
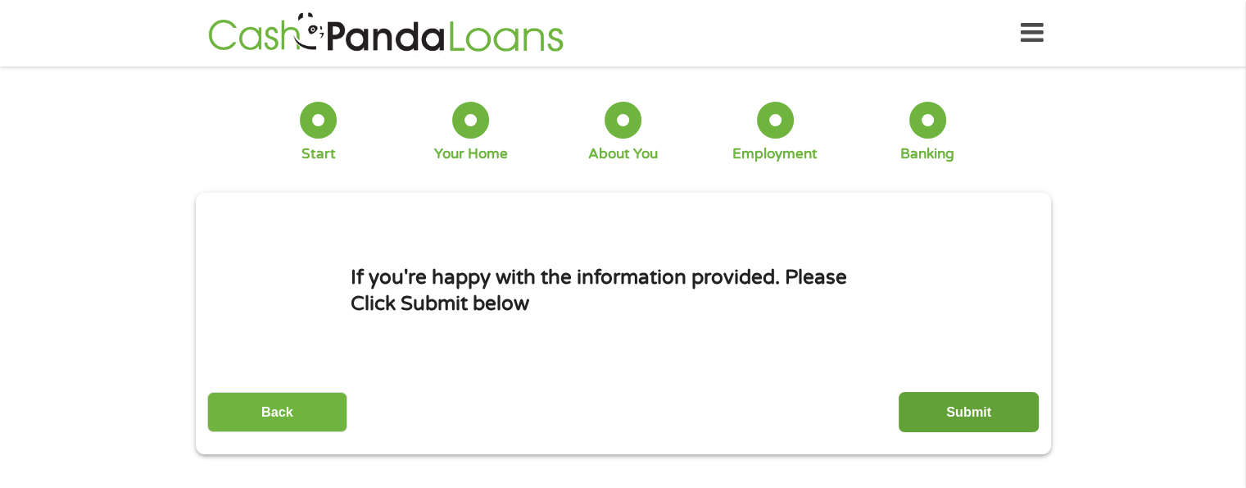
click at [983, 410] on input "Submit" at bounding box center [969, 412] width 140 height 40
